Goal: Check status: Check status

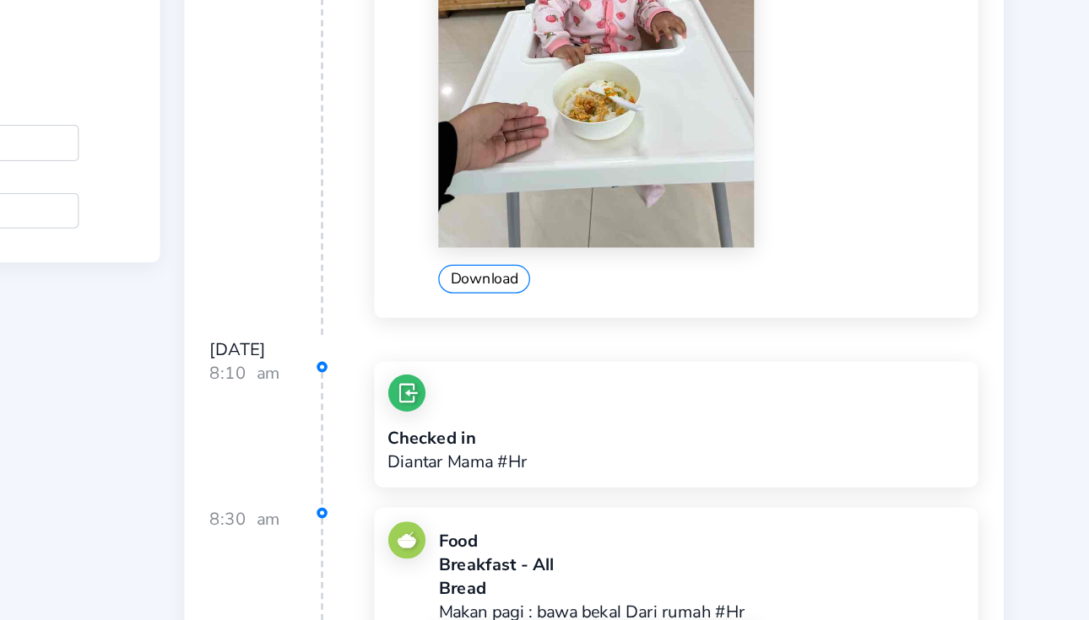
scroll to position [505, 0]
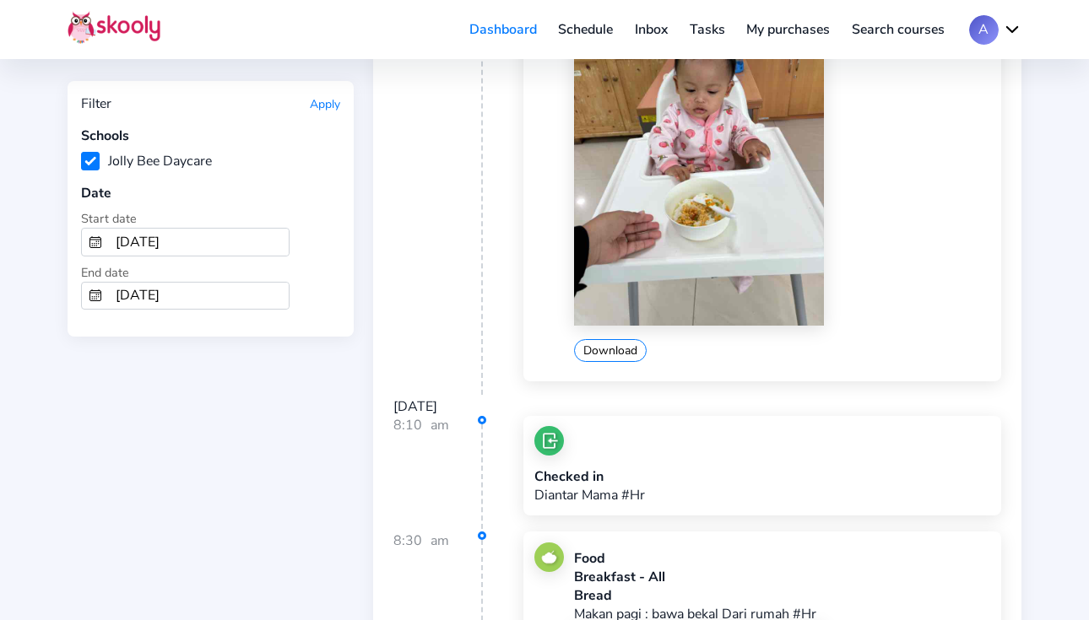
click at [322, 103] on button "Apply" at bounding box center [325, 104] width 30 height 16
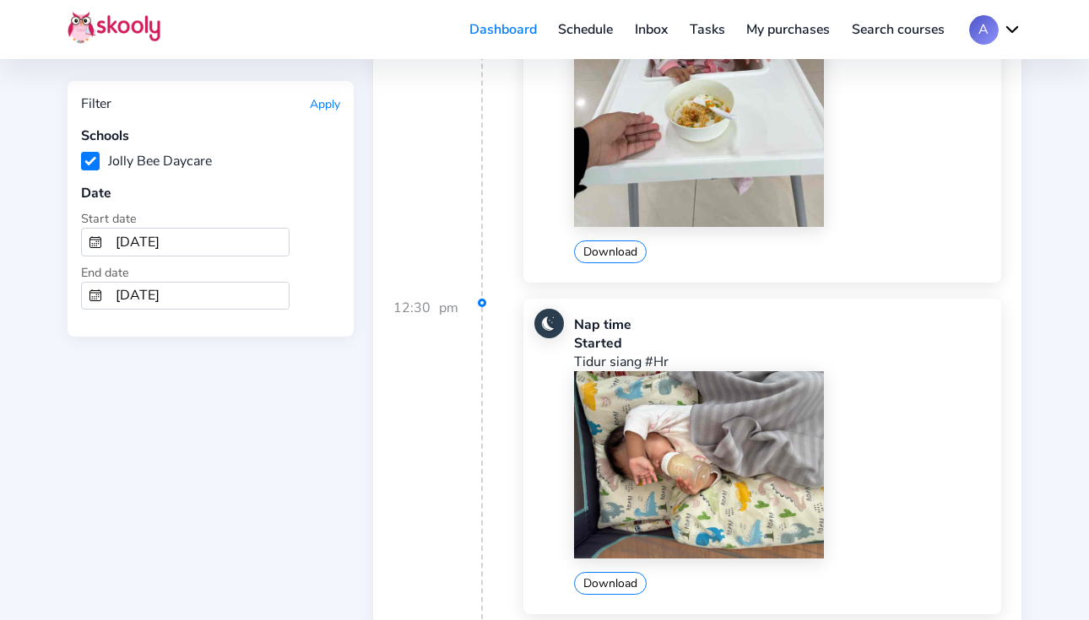
scroll to position [603, 0]
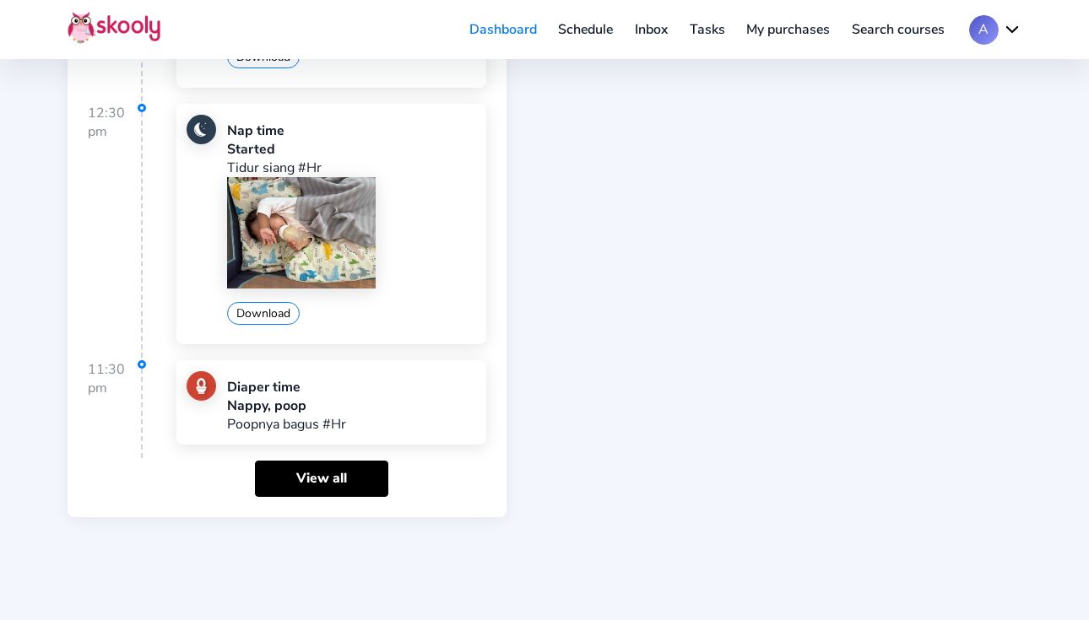
scroll to position [671, 0]
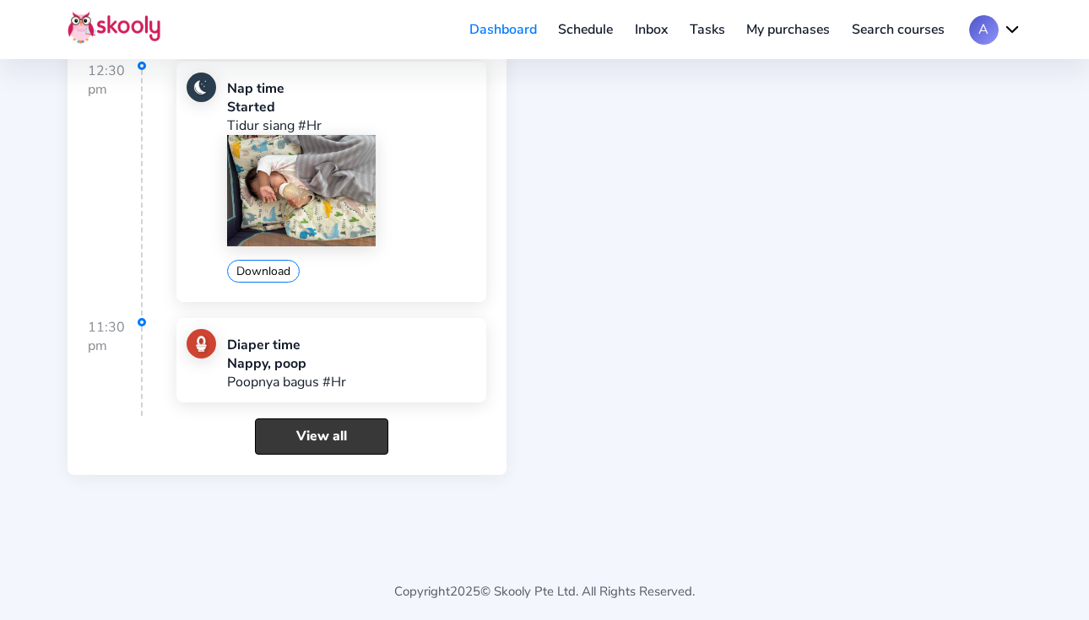
click at [314, 434] on link "View all" at bounding box center [321, 437] width 133 height 36
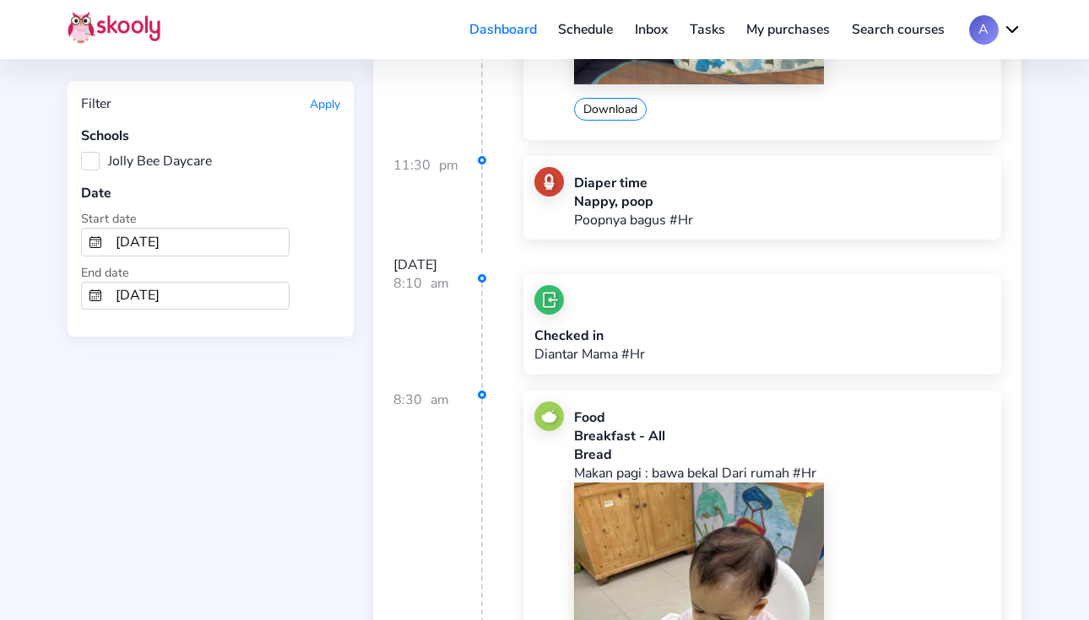
scroll to position [1083, 0]
